Goal: Use online tool/utility: Utilize a website feature to perform a specific function

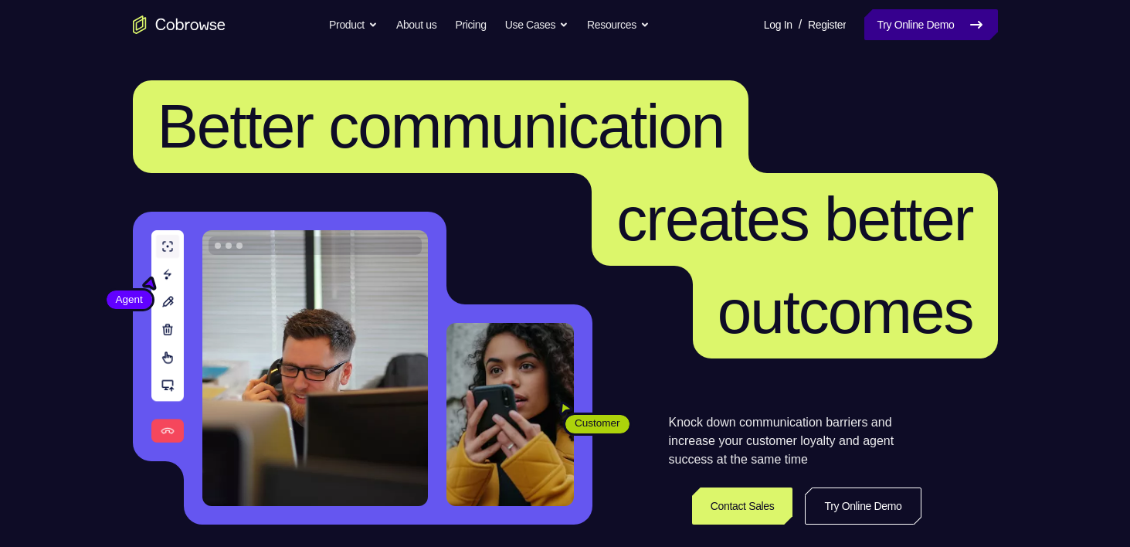
click at [910, 19] on link "Try Online Demo" at bounding box center [930, 24] width 133 height 31
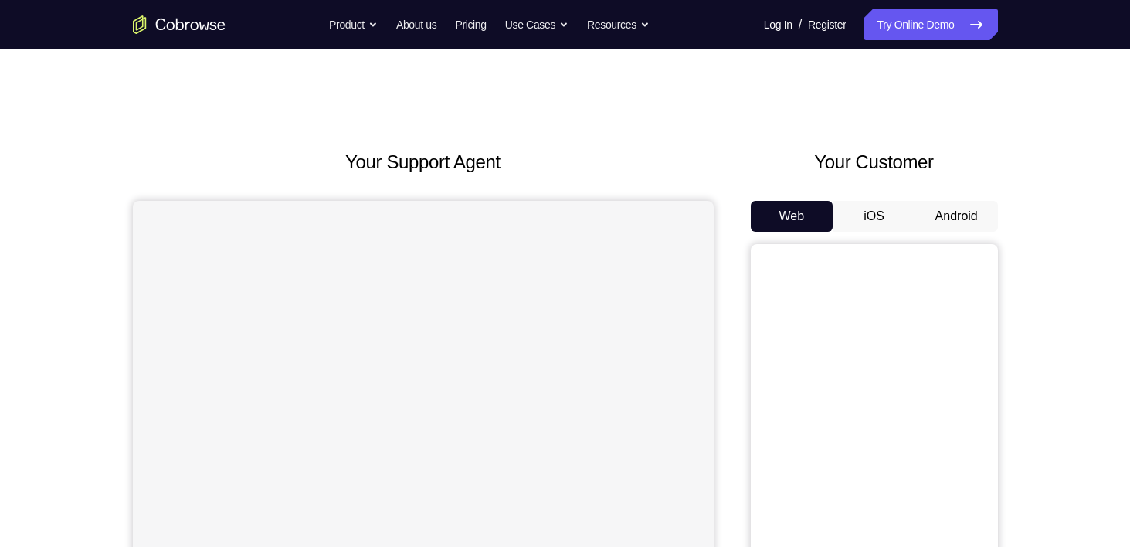
click at [947, 231] on button "Android" at bounding box center [956, 216] width 83 height 31
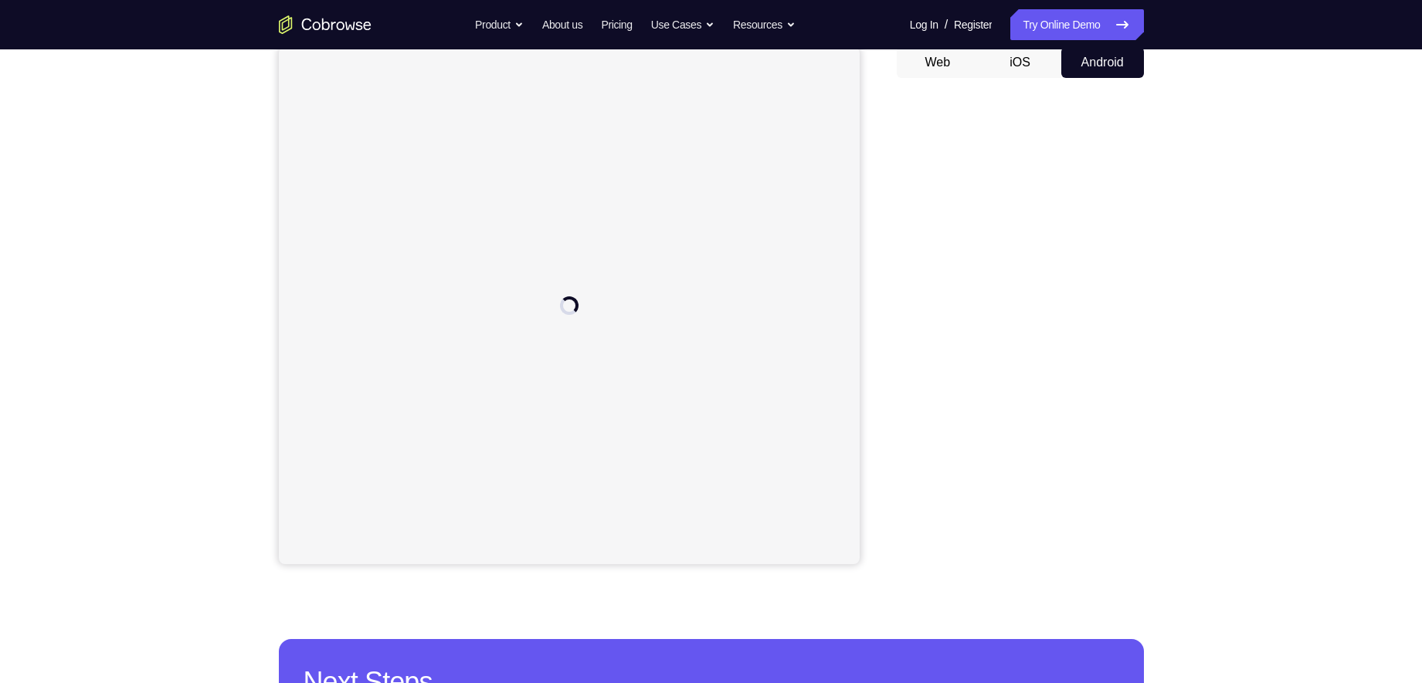
scroll to position [120, 0]
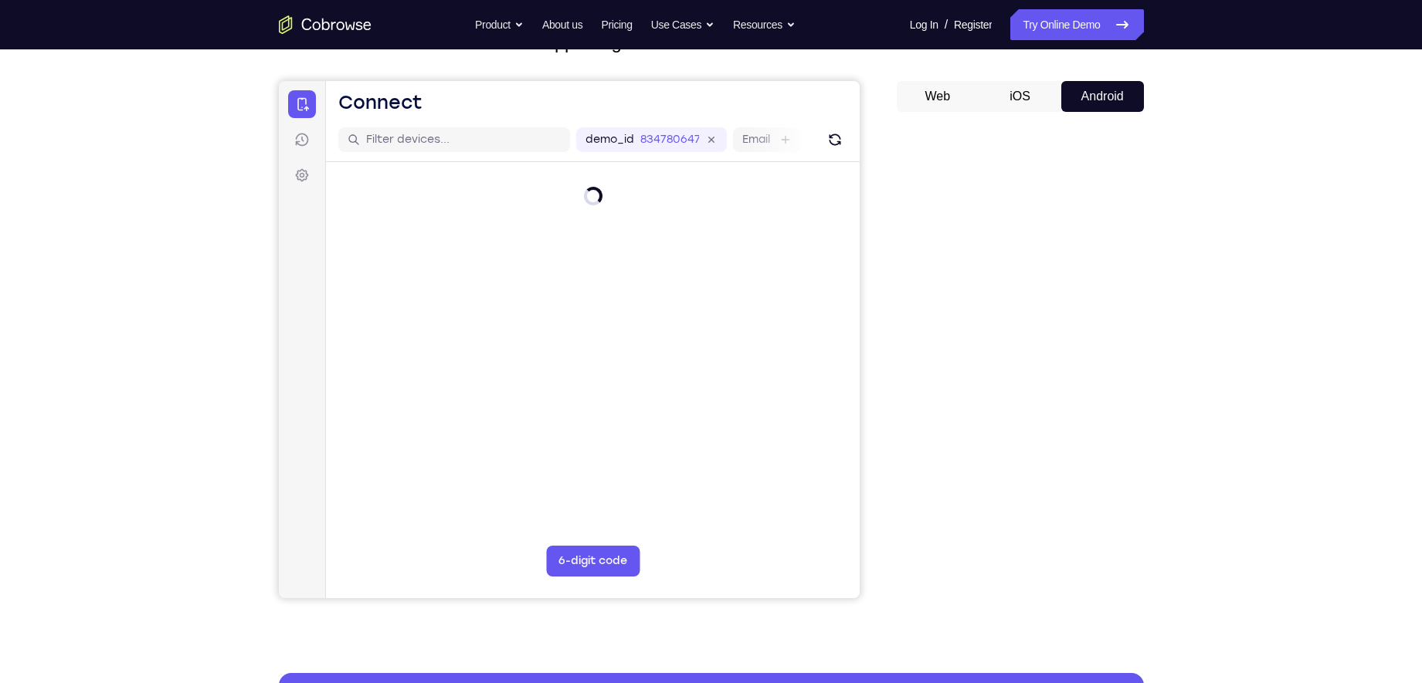
click at [1015, 89] on button "iOS" at bounding box center [1020, 96] width 83 height 31
click at [1121, 97] on button "Android" at bounding box center [1102, 96] width 83 height 31
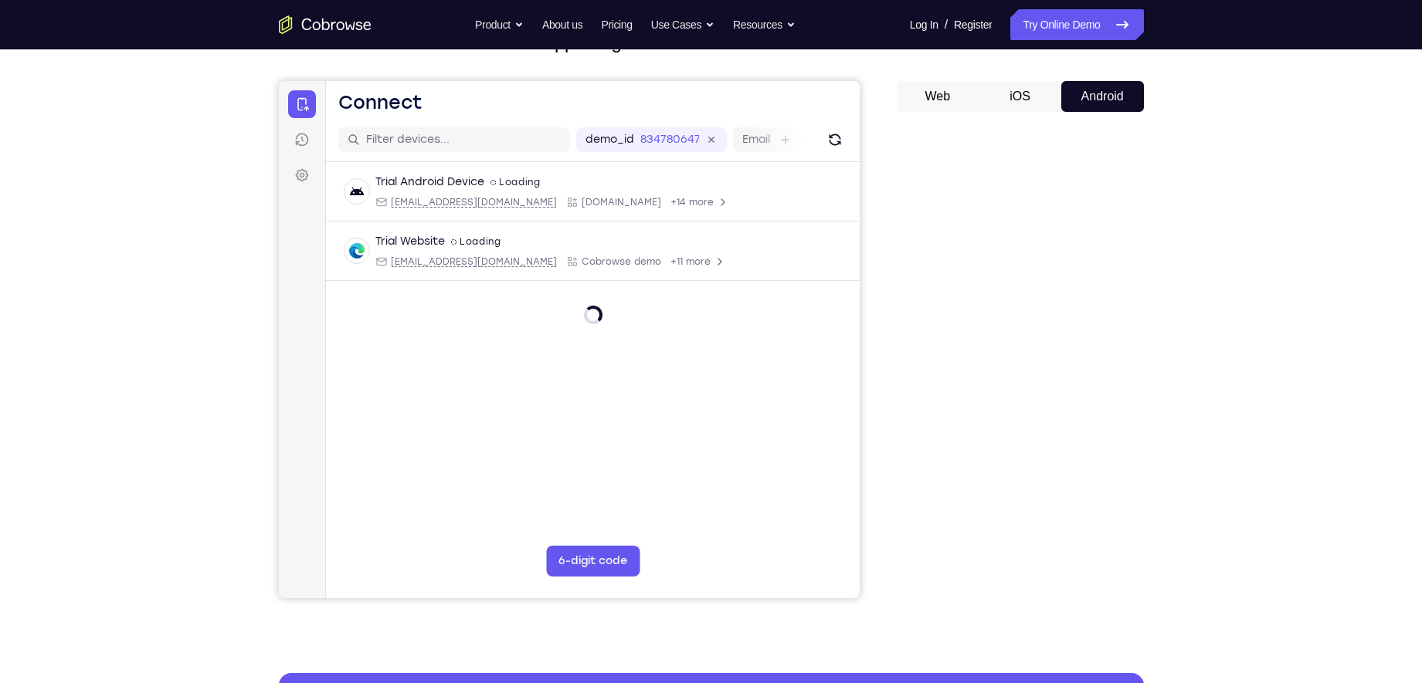
scroll to position [0, 0]
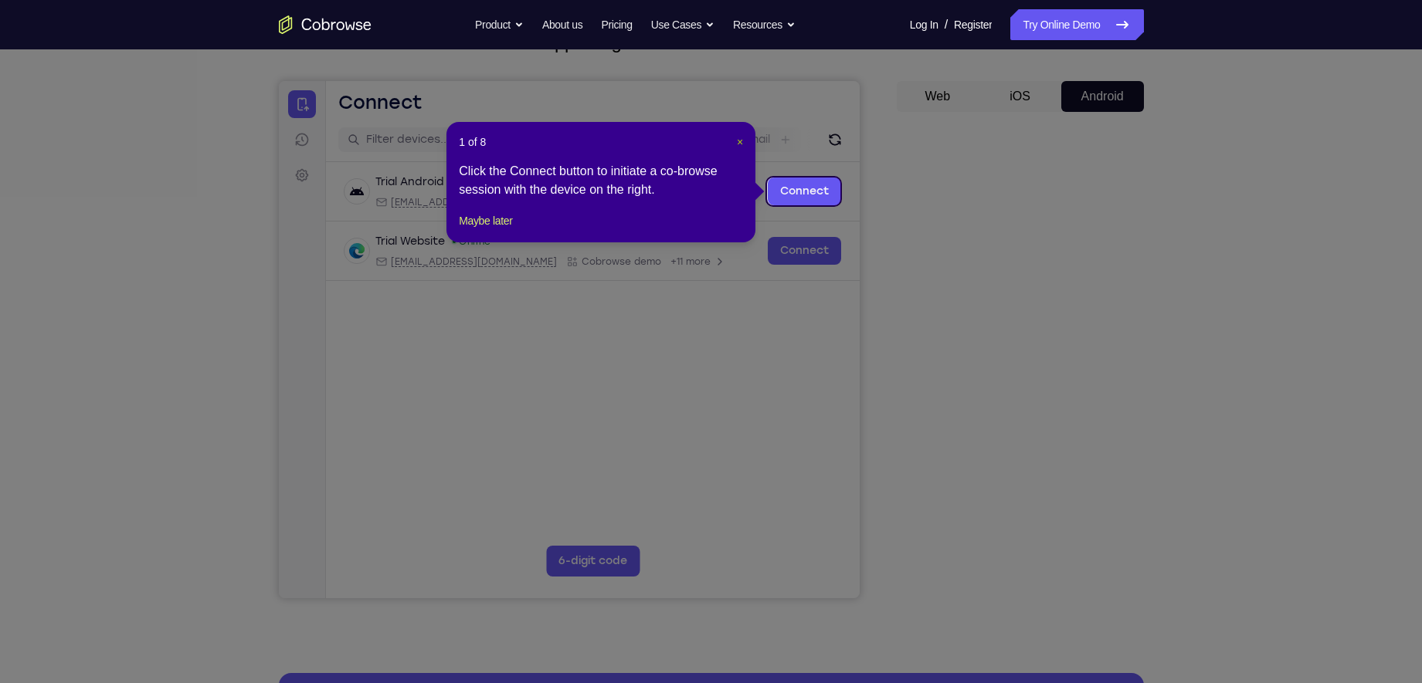
click at [741, 144] on span "×" at bounding box center [740, 142] width 6 height 12
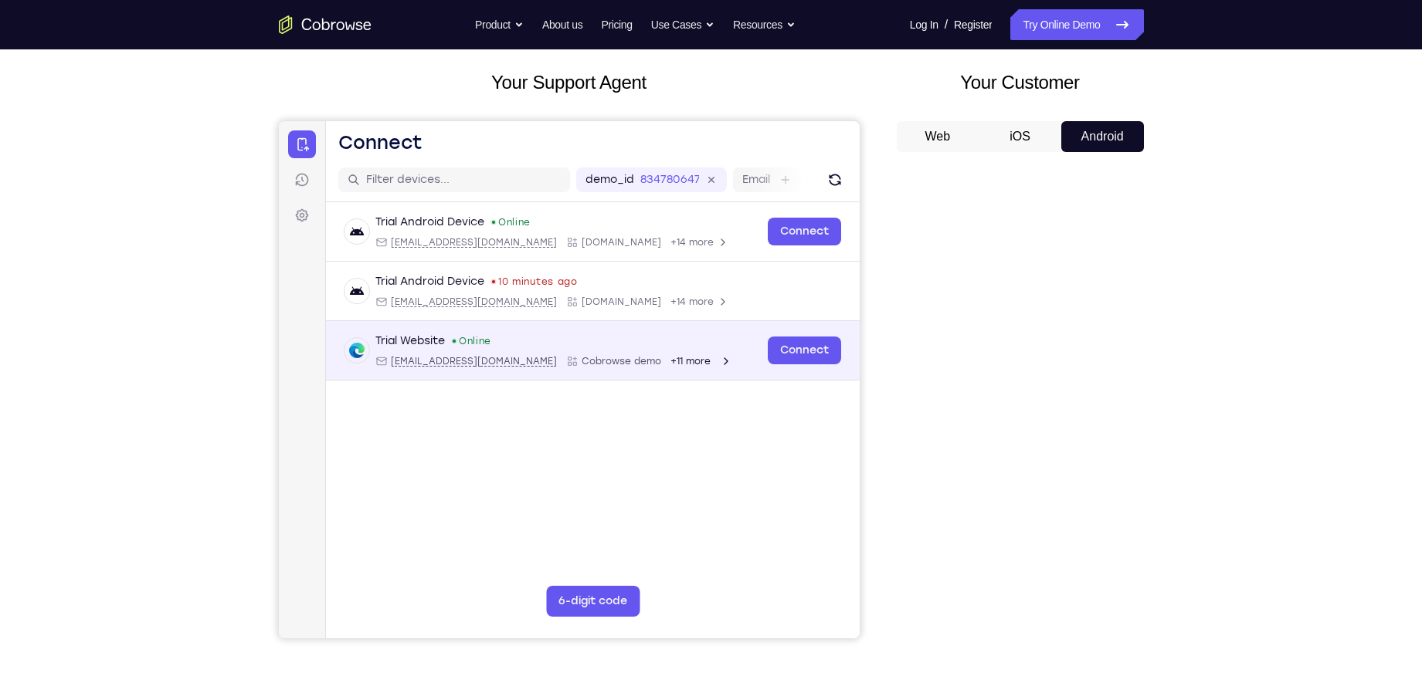
scroll to position [80, 0]
